Goal: Task Accomplishment & Management: Complete application form

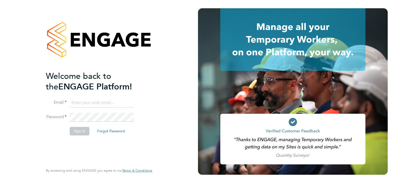
type input "ryan.scott@torus.co.uk"
click at [70, 143] on div "Welcome back to the ENGAGE Platform! Email ryan.scott@torus.co.uk Password Sign…" at bounding box center [96, 117] width 101 height 93
click at [82, 129] on button "Sign In" at bounding box center [80, 131] width 20 height 8
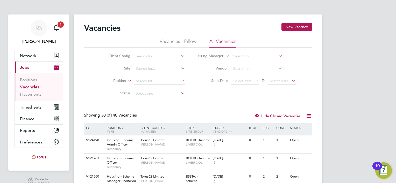
click at [98, 89] on li "Status" at bounding box center [142, 93] width 97 height 12
click at [287, 27] on button "New Vacancy" at bounding box center [296, 27] width 31 height 8
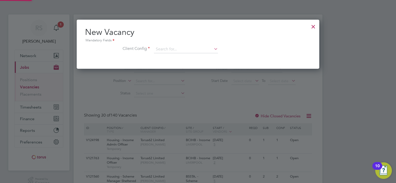
scroll to position [49, 243]
click at [184, 53] on li "Client Config" at bounding box center [198, 52] width 226 height 13
click at [183, 50] on input at bounding box center [186, 50] width 64 height 8
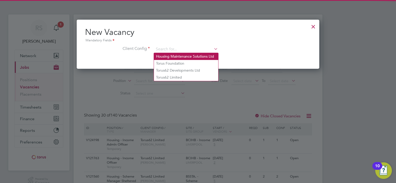
click at [179, 57] on li "Housing Maintenance Solutions Ltd" at bounding box center [186, 56] width 64 height 7
type input "Housing Maintenance Solutions Ltd"
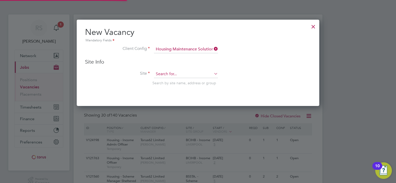
click at [174, 70] on input at bounding box center [186, 74] width 64 height 8
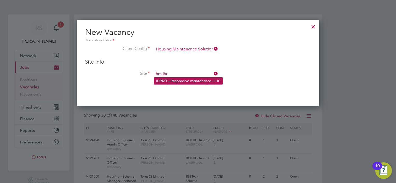
click at [171, 78] on li "IHRMT - Responsive maintenance - IHC" at bounding box center [188, 81] width 69 height 7
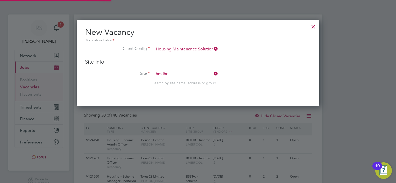
type input "IHRMT - Responsive maintenance - IHC"
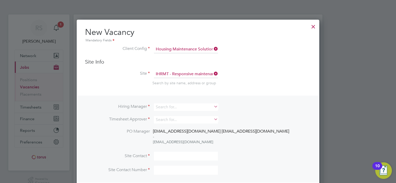
click at [163, 103] on div "Hiring Manager Timesheet Approver PO Manager [EMAIL_ADDRESS][DOMAIN_NAME] [EMAI…" at bounding box center [197, 139] width 241 height 87
click at [165, 108] on input at bounding box center [186, 108] width 64 height 8
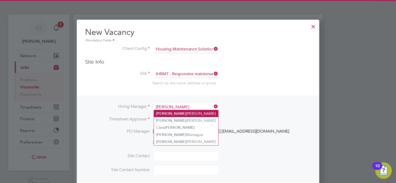
click at [168, 113] on li "[PERSON_NAME]" at bounding box center [186, 113] width 64 height 7
type input "[PERSON_NAME]"
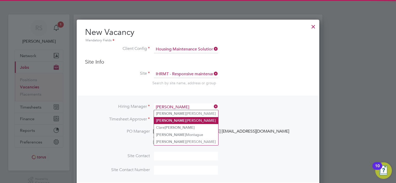
scroll to position [225, 243]
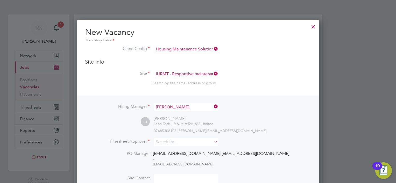
click at [164, 138] on div "Hiring Manager [PERSON_NAME] [PERSON_NAME] Lead Tech - R & M at Torus62 Limited…" at bounding box center [197, 151] width 241 height 110
click at [164, 142] on input at bounding box center [186, 142] width 64 height 8
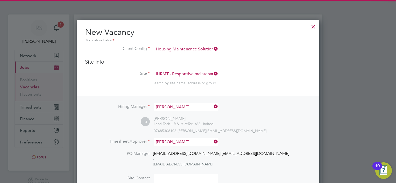
click at [165, 146] on li "[PERSON_NAME]" at bounding box center [186, 148] width 64 height 7
type input "[PERSON_NAME]"
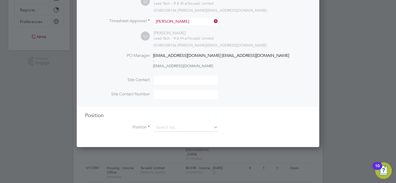
scroll to position [129, 0]
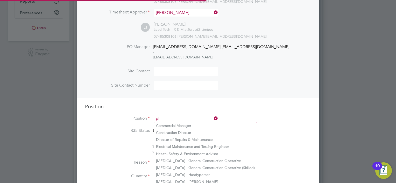
scroll to position [741, 243]
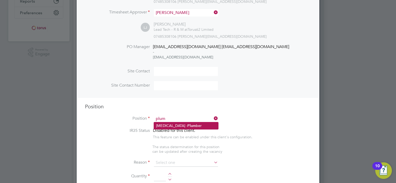
click at [187, 124] on b "Plum" at bounding box center [191, 126] width 9 height 4
type input "[MEDICAL_DATA] - Plumber"
type textarea "Day to day, plumbing NVQ Level 3 essential"
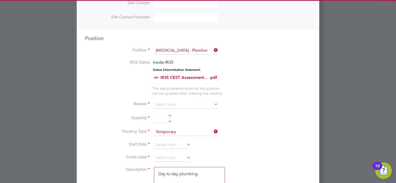
scroll to position [207, 0]
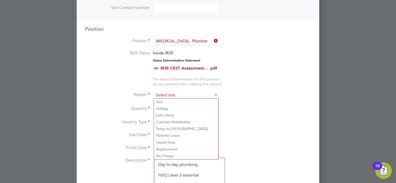
click at [158, 93] on input at bounding box center [186, 96] width 64 height 8
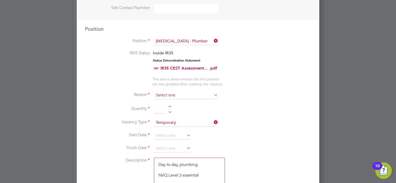
click at [172, 95] on input at bounding box center [186, 96] width 64 height 8
click at [161, 92] on input at bounding box center [186, 96] width 64 height 8
click at [172, 93] on input at bounding box center [186, 96] width 64 height 8
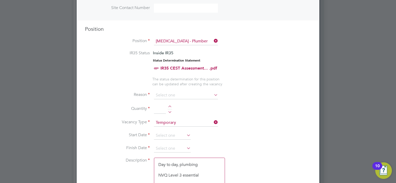
click at [169, 106] on div at bounding box center [169, 108] width 4 height 4
type input "1"
click at [173, 93] on input at bounding box center [186, 96] width 64 height 8
click at [213, 94] on icon at bounding box center [213, 94] width 0 height 7
click at [181, 93] on input at bounding box center [186, 96] width 64 height 8
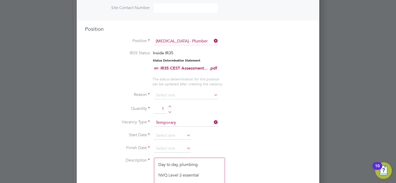
click at [170, 94] on input at bounding box center [186, 96] width 64 height 8
drag, startPoint x: 205, startPoint y: 94, endPoint x: 209, endPoint y: 97, distance: 5.2
click at [209, 97] on input at bounding box center [186, 96] width 64 height 8
click at [173, 135] on input at bounding box center [172, 136] width 37 height 8
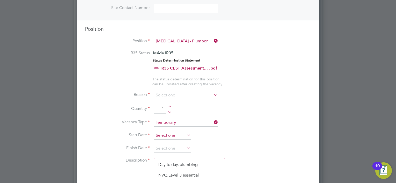
scroll to position [147, 0]
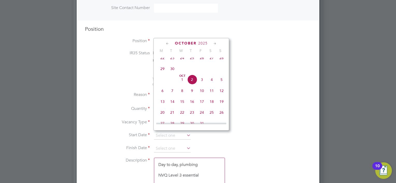
drag, startPoint x: 285, startPoint y: 106, endPoint x: 275, endPoint y: 134, distance: 29.6
click at [285, 107] on li "Quantity 1" at bounding box center [198, 112] width 226 height 14
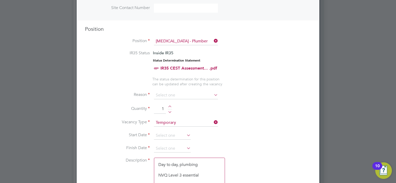
click at [184, 130] on li "Vacancy Type Temporary" at bounding box center [198, 125] width 226 height 13
click at [182, 134] on input at bounding box center [172, 136] width 37 height 8
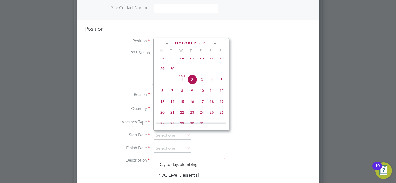
click at [164, 96] on span "6" at bounding box center [162, 91] width 10 height 10
type input "[DATE]"
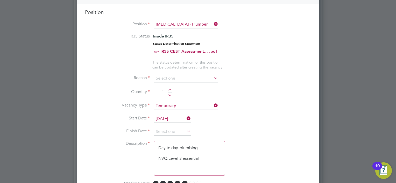
scroll to position [233, 0]
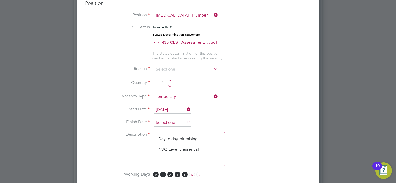
click at [179, 121] on input at bounding box center [172, 123] width 37 height 8
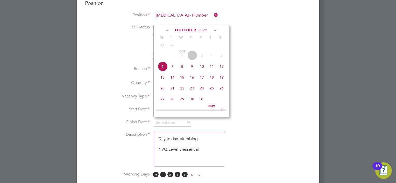
click at [215, 31] on icon at bounding box center [214, 31] width 5 height 6
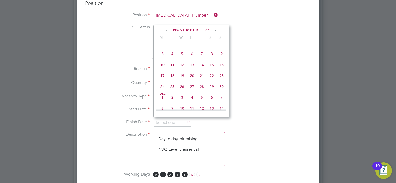
click at [215, 31] on icon at bounding box center [214, 31] width 5 height 6
click at [164, 90] on span "29" at bounding box center [162, 86] width 10 height 10
type input "[DATE]"
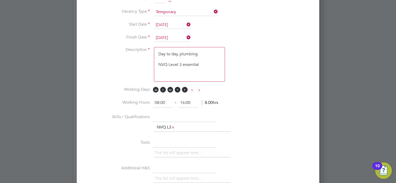
scroll to position [304, 0]
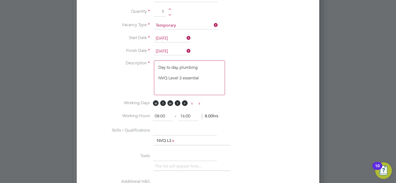
drag, startPoint x: 201, startPoint y: 81, endPoint x: 150, endPoint y: 58, distance: 55.7
click at [150, 58] on ng-container "IR35 Status Inside IR35 Status Determination Statement IR35 CEST Assessment... …" at bounding box center [198, 111] width 226 height 317
paste textarea "lo ipsum dol sit ametconsec adipisci elits Doeiusmo Temp Incidid Utlaboree: • D…"
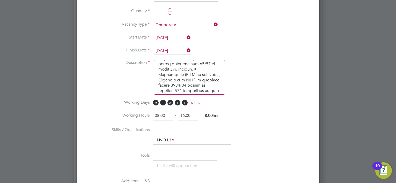
scroll to position [330, 0]
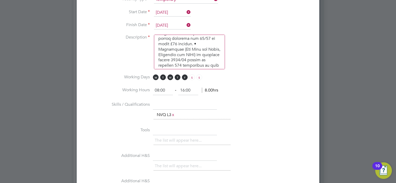
click at [191, 35] on textarea at bounding box center [189, 52] width 71 height 35
click at [189, 40] on textarea at bounding box center [189, 52] width 71 height 35
click at [209, 40] on textarea at bounding box center [189, 52] width 71 height 35
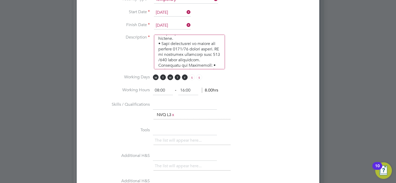
scroll to position [144, 0]
click at [214, 57] on textarea at bounding box center [189, 52] width 71 height 35
click at [212, 46] on textarea at bounding box center [189, 52] width 71 height 35
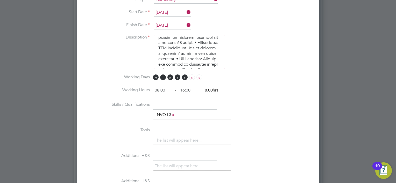
click at [194, 45] on textarea at bounding box center [189, 52] width 71 height 35
click at [208, 45] on textarea at bounding box center [189, 52] width 71 height 35
click at [205, 51] on textarea at bounding box center [189, 52] width 71 height 35
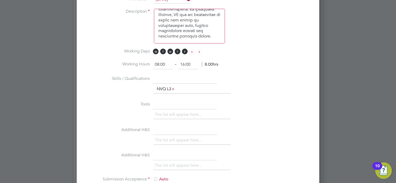
scroll to position [382, 0]
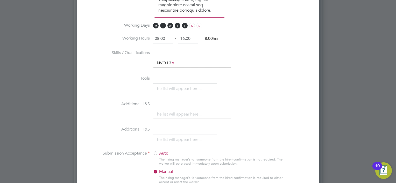
type textarea "lo ipsum dol sit ametconsec adipisci elits Doeiusmo Temp Incidid Utlaboree: • D…"
click at [171, 79] on input "text" at bounding box center [185, 78] width 64 height 9
paste input "own tools required"
type input "own tools required"
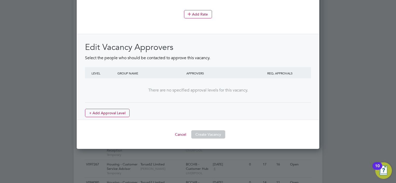
scroll to position [615, 0]
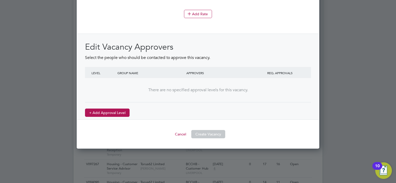
click at [118, 110] on button "+ Add Approval Level" at bounding box center [107, 113] width 45 height 8
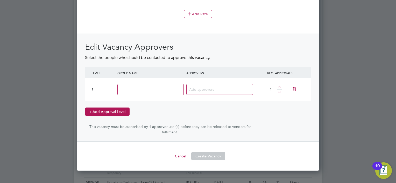
click at [118, 110] on button "+ Add Approval Level" at bounding box center [107, 112] width 45 height 8
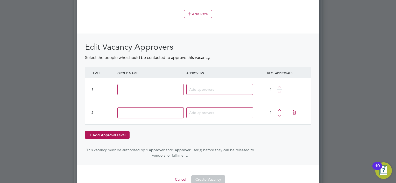
click at [111, 131] on button "+ Add Approval Level" at bounding box center [107, 135] width 45 height 8
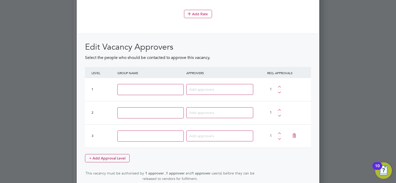
click at [144, 87] on input at bounding box center [150, 89] width 66 height 11
type input "Contract Manager"
click at [142, 108] on input at bounding box center [150, 112] width 66 height 11
type input "Senior Management Accountant"
click at [148, 136] on input at bounding box center [150, 136] width 66 height 11
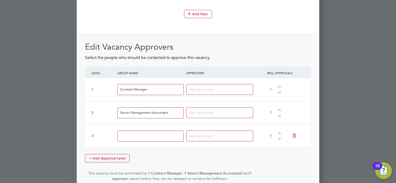
type input "Managing Director"
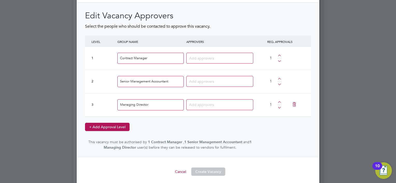
scroll to position [647, 0]
click at [178, 167] on button "Cancel" at bounding box center [180, 171] width 19 height 8
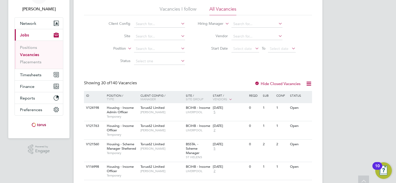
scroll to position [0, 0]
